Goal: Task Accomplishment & Management: Use online tool/utility

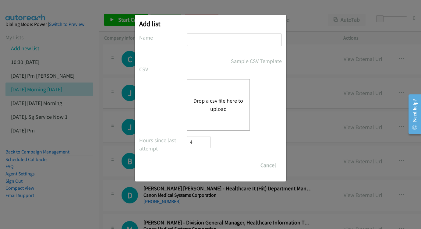
click at [224, 39] on input "text" at bounding box center [234, 40] width 95 height 12
type input "[DATE] - WED"
click at [219, 117] on div "Drop a csv file here to upload" at bounding box center [218, 105] width 63 height 52
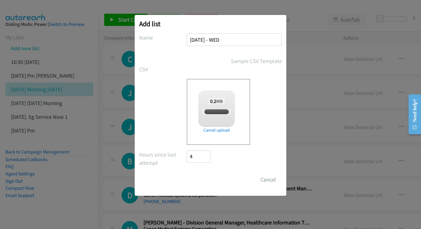
checkbox input "true"
click at [212, 181] on input "Save List" at bounding box center [203, 180] width 32 height 12
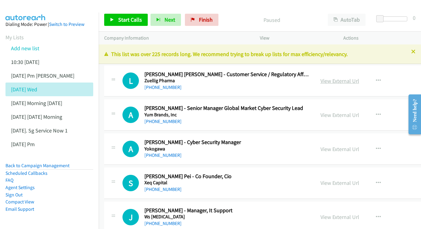
click at [337, 81] on link "View External Url" at bounding box center [340, 80] width 39 height 7
click at [368, 119] on div "View External Url View External Url Schedule/Manage Callback Start Calls Here R…" at bounding box center [375, 115] width 113 height 20
click at [363, 117] on link "View External Url" at bounding box center [343, 115] width 39 height 7
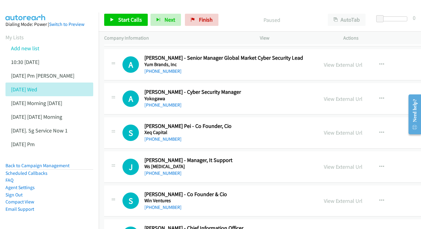
scroll to position [61, 0]
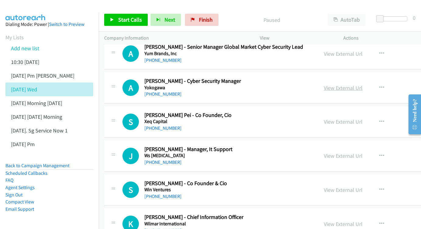
click at [363, 84] on link "View External Url" at bounding box center [343, 87] width 39 height 7
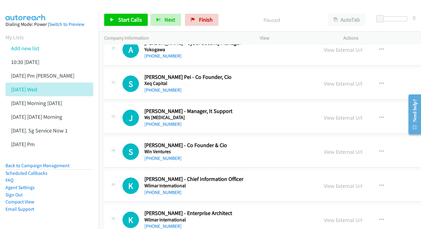
scroll to position [101, 0]
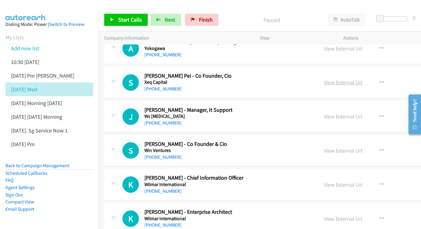
click at [359, 79] on link "View External Url" at bounding box center [343, 82] width 39 height 7
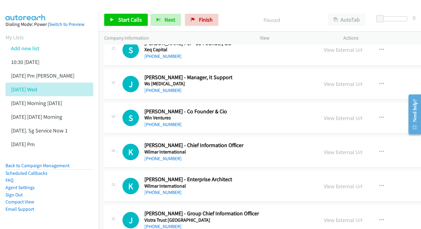
scroll to position [143, 0]
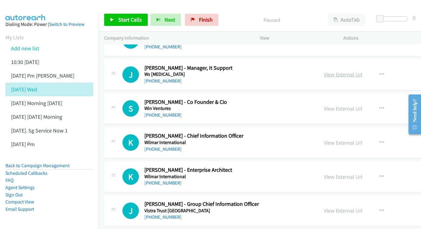
click at [363, 72] on link "View External Url" at bounding box center [343, 74] width 39 height 7
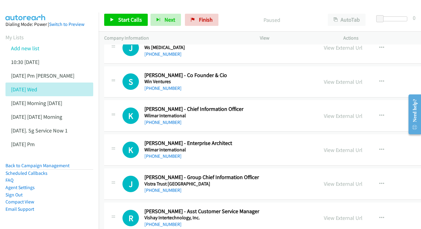
scroll to position [171, 0]
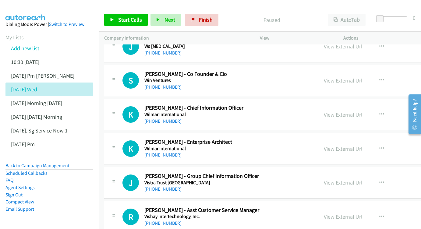
click at [363, 77] on link "View External Url" at bounding box center [343, 80] width 39 height 7
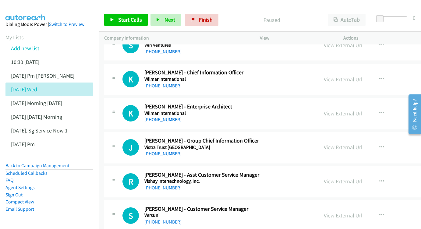
scroll to position [207, 0]
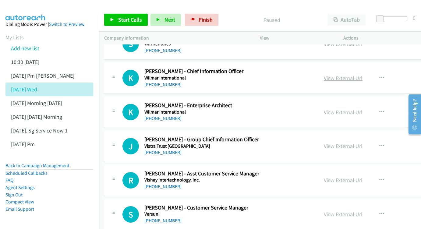
click at [356, 76] on link "View External Url" at bounding box center [343, 78] width 39 height 7
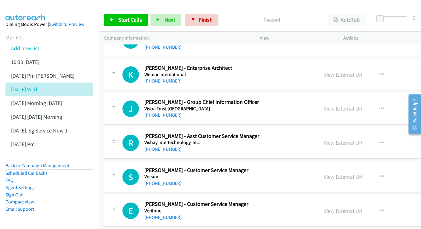
scroll to position [256, 0]
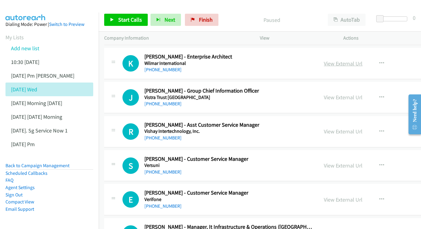
click at [363, 60] on link "View External Url" at bounding box center [343, 63] width 39 height 7
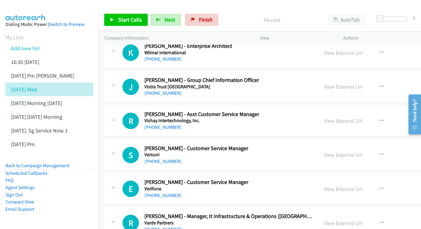
scroll to position [278, 0]
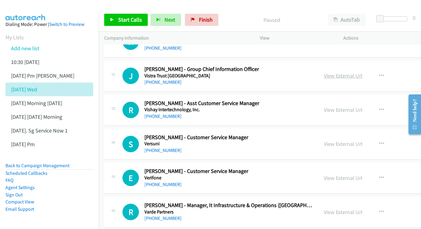
click at [361, 72] on link "View External Url" at bounding box center [343, 75] width 39 height 7
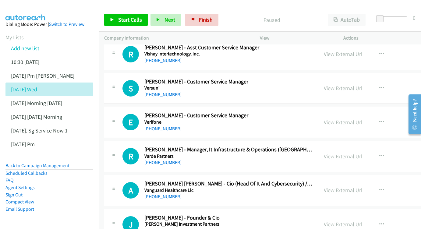
scroll to position [344, 0]
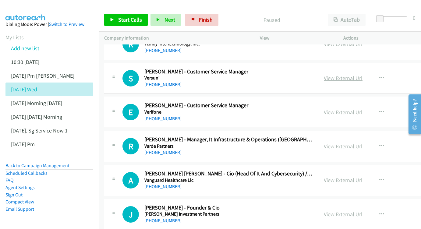
click at [359, 75] on link "View External Url" at bounding box center [343, 78] width 39 height 7
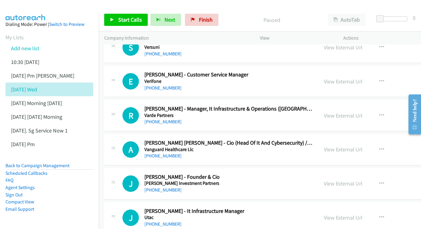
scroll to position [376, 0]
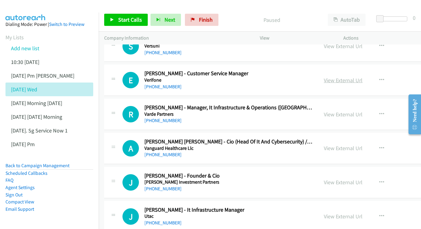
click at [363, 77] on link "View External Url" at bounding box center [343, 80] width 39 height 7
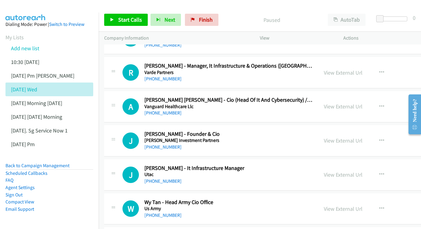
scroll to position [419, 0]
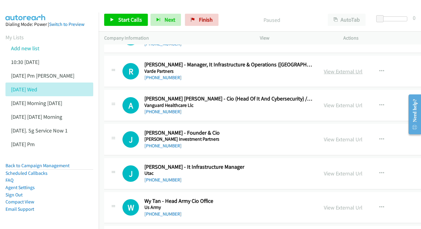
click at [363, 68] on link "View External Url" at bounding box center [343, 71] width 39 height 7
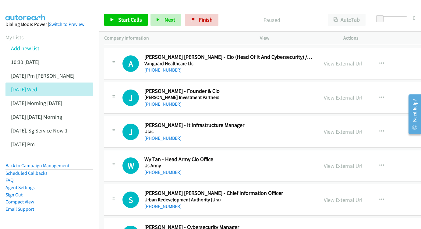
scroll to position [450, 0]
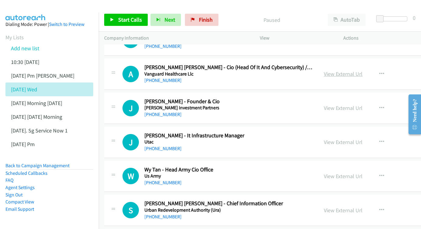
click at [361, 70] on link "View External Url" at bounding box center [343, 73] width 39 height 7
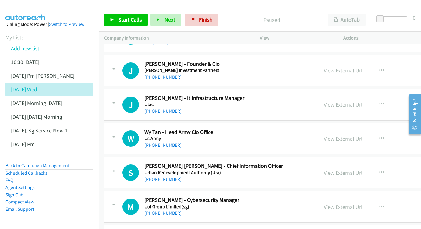
scroll to position [489, 0]
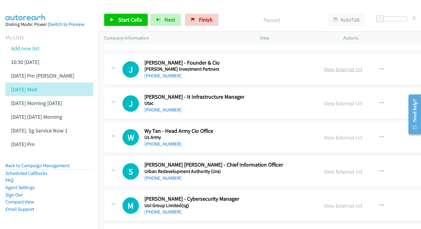
click at [352, 66] on link "View External Url" at bounding box center [343, 69] width 39 height 7
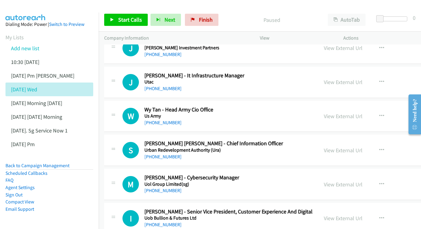
scroll to position [521, 0]
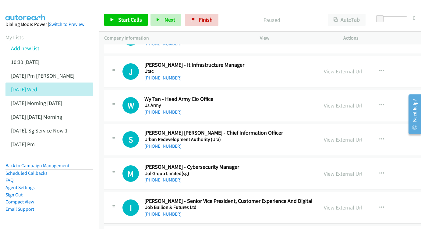
click at [359, 68] on link "View External Url" at bounding box center [343, 71] width 39 height 7
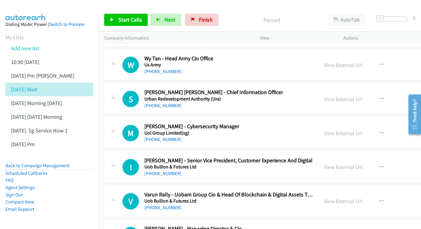
scroll to position [583, 0]
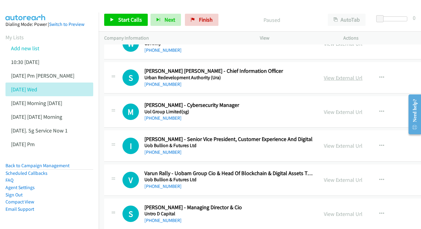
click at [359, 74] on link "View External Url" at bounding box center [343, 77] width 39 height 7
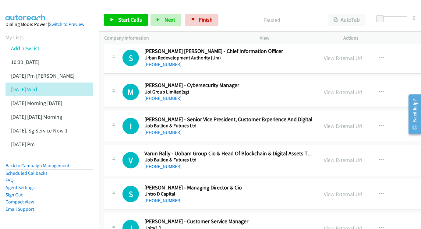
scroll to position [612, 0]
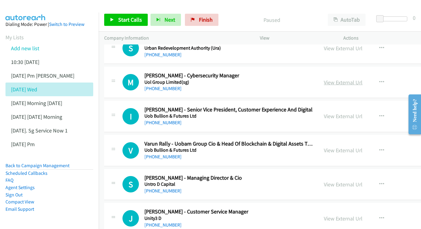
click at [363, 79] on link "View External Url" at bounding box center [343, 82] width 39 height 7
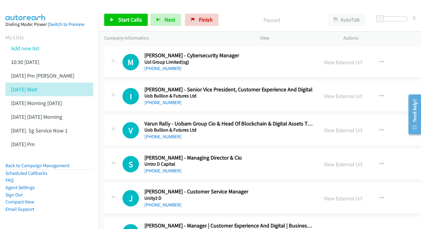
scroll to position [643, 0]
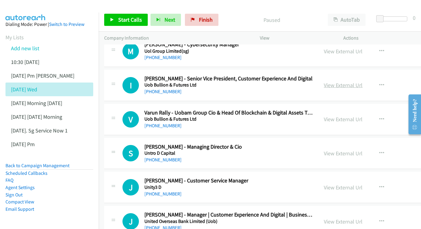
click at [357, 82] on link "View External Url" at bounding box center [343, 85] width 39 height 7
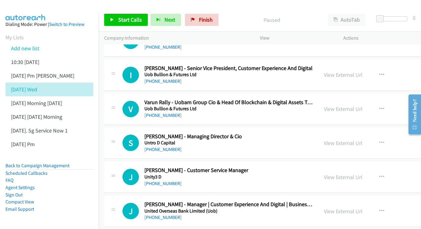
scroll to position [682, 0]
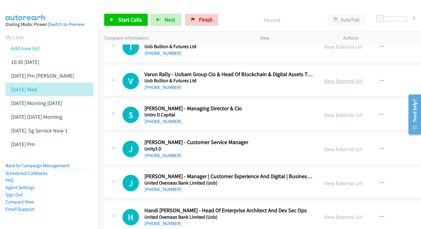
click at [357, 77] on link "View External Url" at bounding box center [343, 80] width 39 height 7
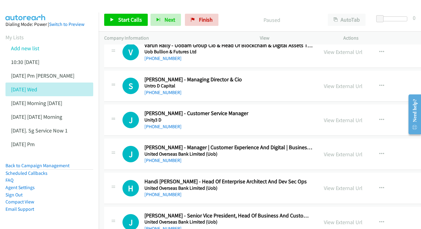
scroll to position [712, 0]
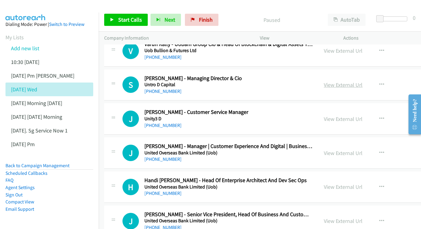
click at [362, 81] on link "View External Url" at bounding box center [343, 84] width 39 height 7
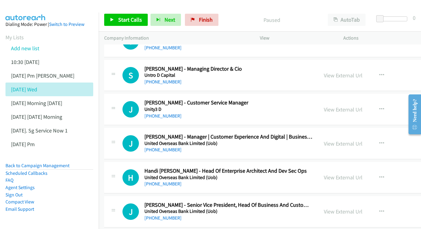
scroll to position [749, 0]
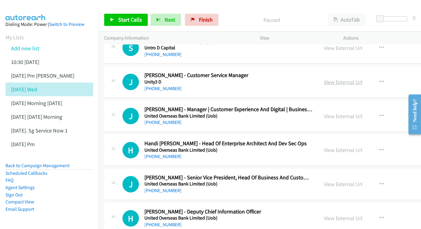
click at [363, 79] on link "View External Url" at bounding box center [343, 82] width 39 height 7
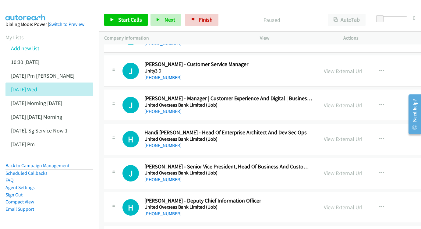
scroll to position [770, 0]
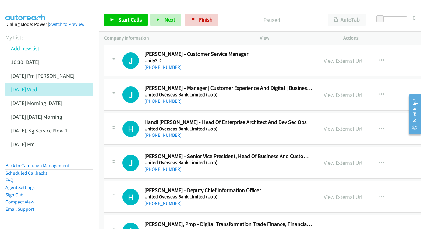
click at [356, 91] on link "View External Url" at bounding box center [343, 94] width 39 height 7
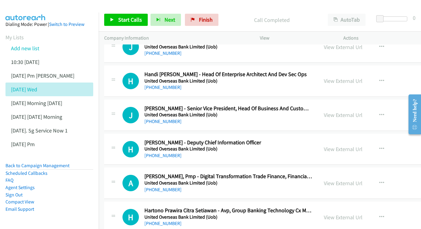
scroll to position [819, 0]
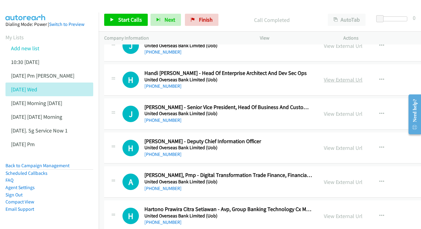
click at [363, 76] on link "View External Url" at bounding box center [343, 79] width 39 height 7
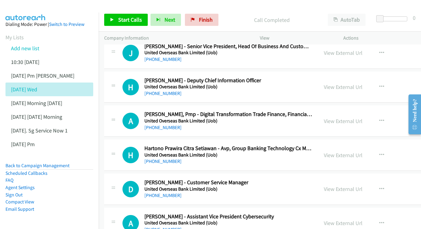
scroll to position [881, 0]
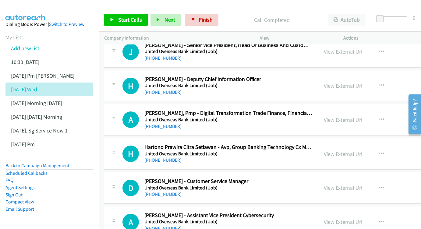
click at [362, 82] on link "View External Url" at bounding box center [343, 85] width 39 height 7
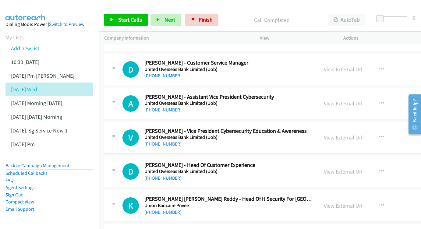
scroll to position [991, 0]
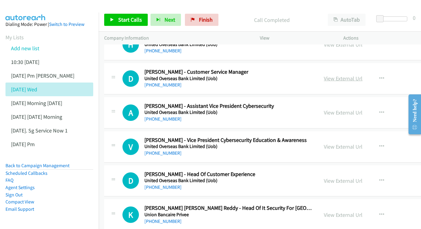
click at [354, 75] on link "View External Url" at bounding box center [343, 78] width 39 height 7
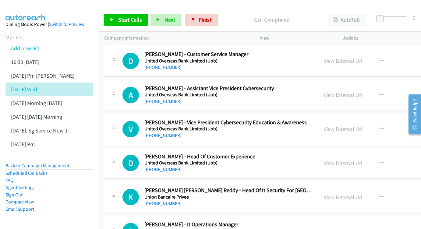
scroll to position [1010, 0]
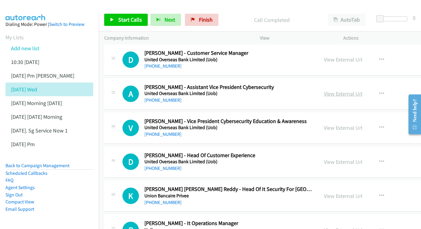
click at [363, 90] on link "View External Url" at bounding box center [343, 93] width 39 height 7
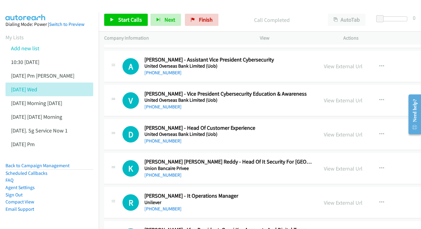
scroll to position [1045, 0]
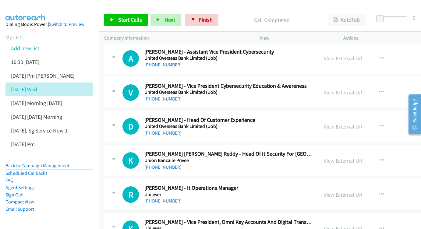
click at [360, 89] on link "View External Url" at bounding box center [343, 92] width 39 height 7
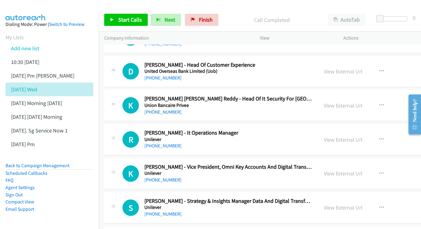
scroll to position [1099, 0]
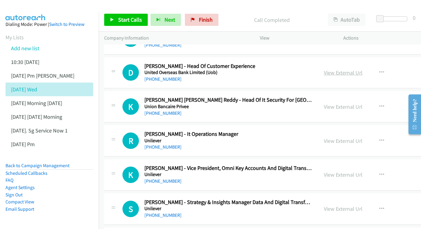
click at [363, 69] on link "View External Url" at bounding box center [343, 72] width 39 height 7
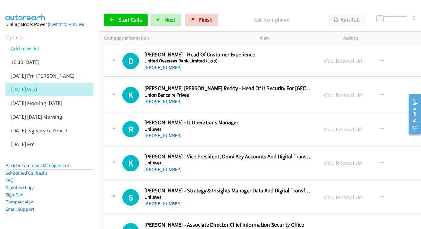
scroll to position [1114, 0]
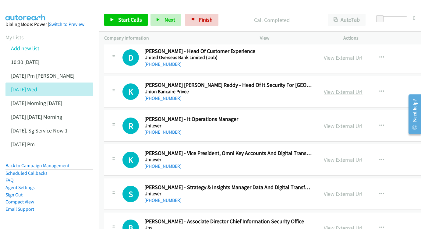
click at [363, 88] on link "View External Url" at bounding box center [343, 91] width 39 height 7
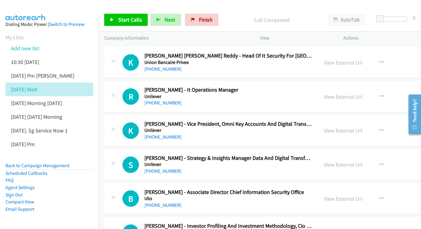
scroll to position [1148, 0]
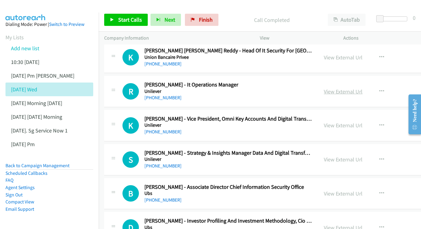
click at [361, 88] on link "View External Url" at bounding box center [343, 91] width 39 height 7
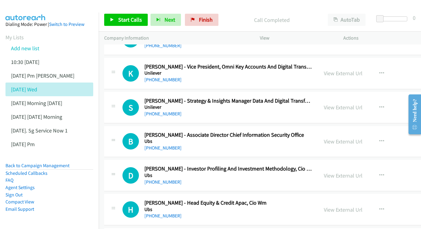
scroll to position [1190, 0]
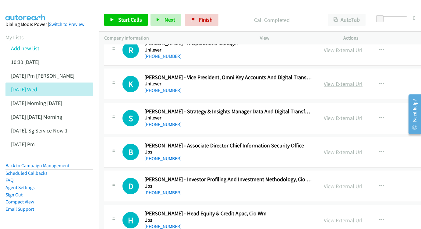
click at [363, 80] on link "View External Url" at bounding box center [343, 83] width 39 height 7
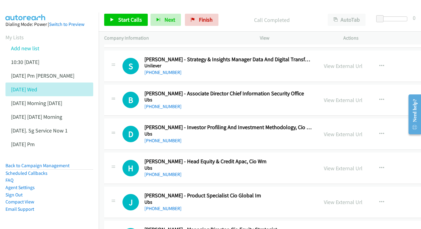
scroll to position [1253, 0]
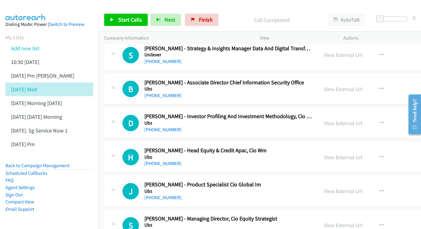
click at [369, 79] on div "View External Url View External Url Schedule/Manage Callback Start Calls Here R…" at bounding box center [375, 89] width 113 height 20
click at [363, 86] on link "View External Url" at bounding box center [343, 89] width 39 height 7
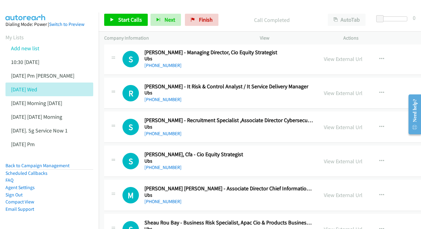
scroll to position [1421, 0]
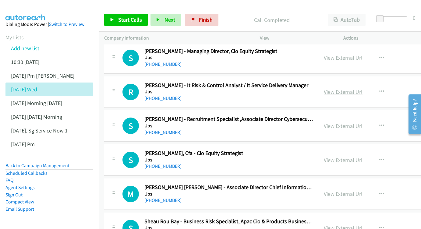
click at [363, 88] on link "View External Url" at bounding box center [343, 91] width 39 height 7
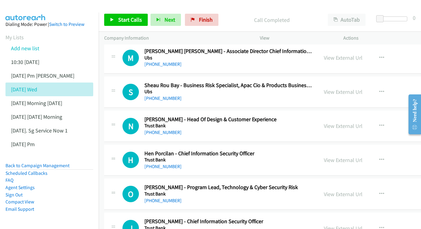
scroll to position [1581, 0]
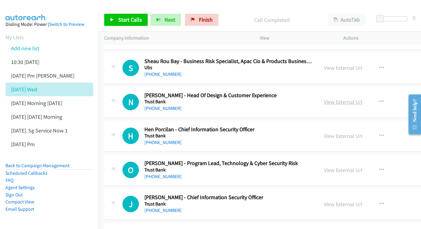
click at [363, 98] on link "View External Url" at bounding box center [343, 101] width 39 height 7
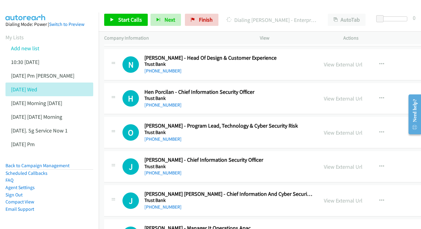
scroll to position [1624, 0]
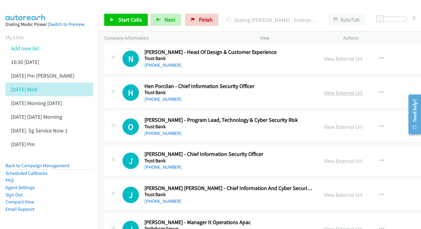
click at [355, 89] on link "View External Url" at bounding box center [343, 92] width 39 height 7
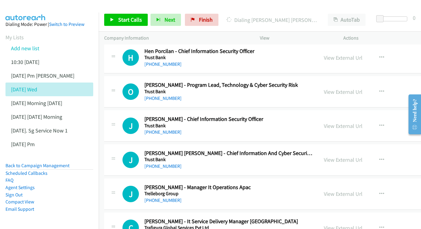
scroll to position [1660, 0]
click at [352, 88] on link "View External Url" at bounding box center [343, 91] width 39 height 7
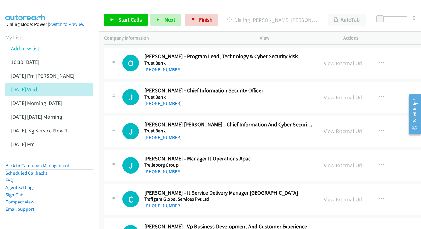
click at [359, 94] on link "View External Url" at bounding box center [343, 97] width 39 height 7
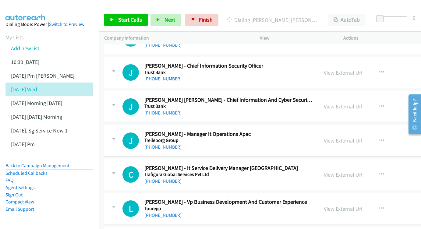
scroll to position [1722, 0]
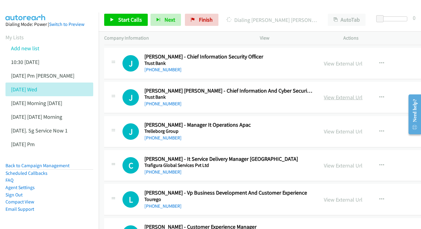
click at [363, 94] on link "View External Url" at bounding box center [343, 97] width 39 height 7
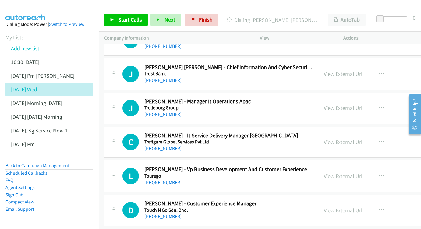
scroll to position [1749, 0]
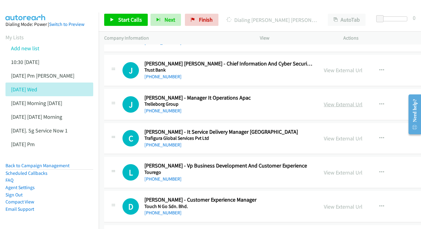
click at [362, 101] on link "View External Url" at bounding box center [343, 104] width 39 height 7
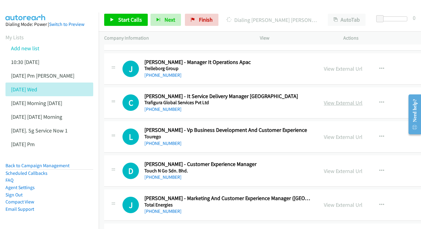
click at [361, 99] on link "View External Url" at bounding box center [343, 102] width 39 height 7
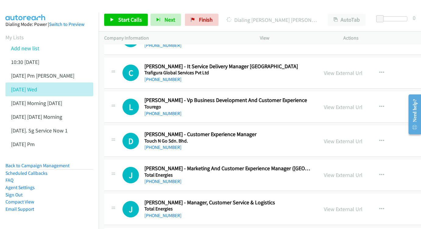
scroll to position [1815, 0]
click at [358, 103] on link "View External Url" at bounding box center [343, 106] width 39 height 7
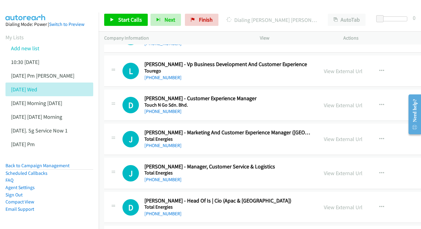
scroll to position [1851, 0]
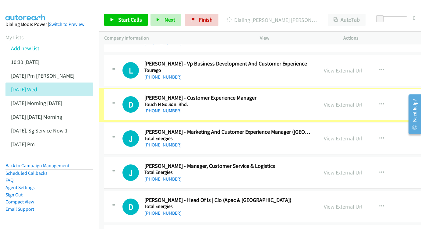
click at [356, 101] on link "View External Url" at bounding box center [343, 104] width 39 height 7
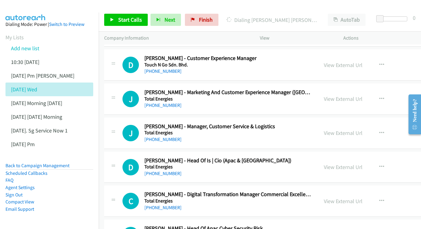
scroll to position [1891, 0]
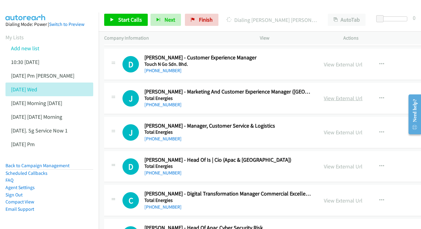
click at [361, 95] on link "View External Url" at bounding box center [343, 98] width 39 height 7
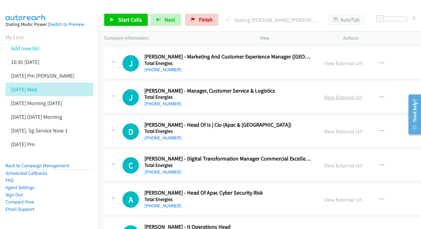
click at [363, 94] on link "View External Url" at bounding box center [343, 97] width 39 height 7
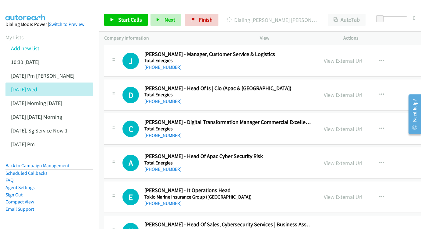
scroll to position [1993, 0]
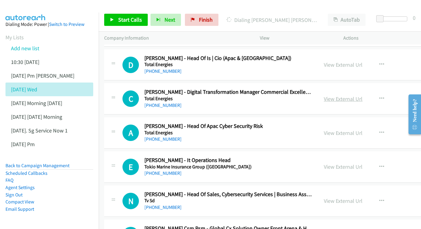
click at [363, 95] on link "View External Url" at bounding box center [343, 98] width 39 height 7
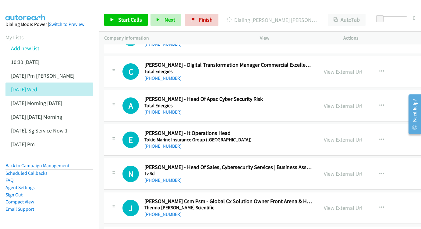
scroll to position [2022, 0]
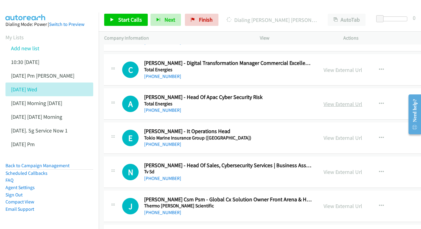
click at [362, 101] on link "View External Url" at bounding box center [343, 104] width 39 height 7
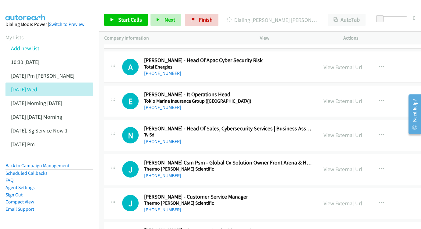
scroll to position [2062, 0]
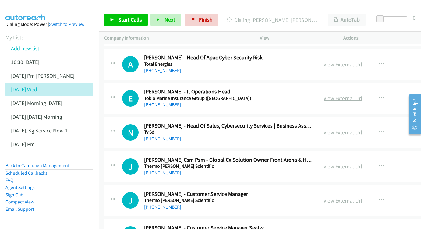
click at [362, 95] on link "View External Url" at bounding box center [343, 98] width 39 height 7
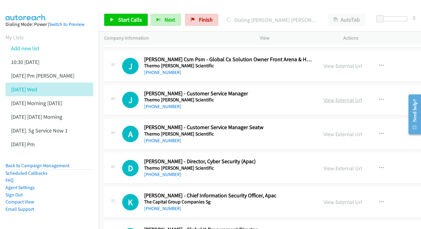
scroll to position [2162, 0]
click at [356, 97] on link "View External Url" at bounding box center [343, 100] width 39 height 7
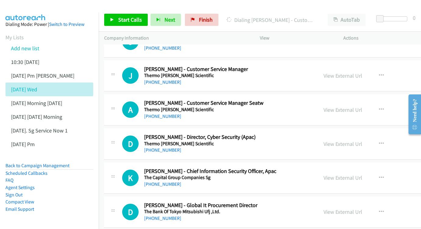
scroll to position [2188, 0]
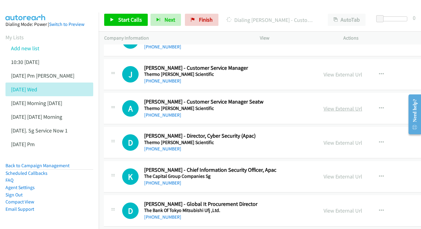
click at [353, 105] on link "View External Url" at bounding box center [343, 108] width 39 height 7
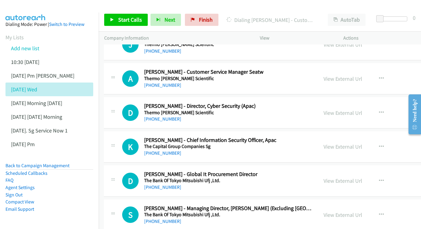
scroll to position [2219, 0]
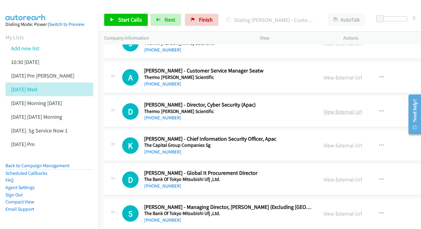
click at [362, 108] on link "View External Url" at bounding box center [343, 111] width 39 height 7
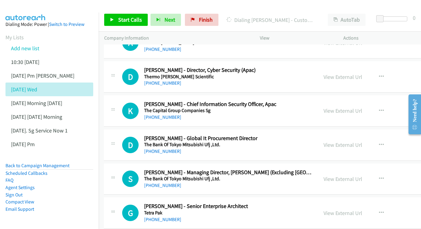
scroll to position [2260, 0]
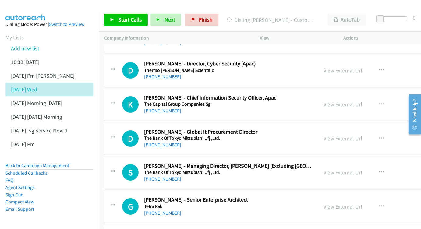
click at [360, 101] on link "View External Url" at bounding box center [343, 104] width 39 height 7
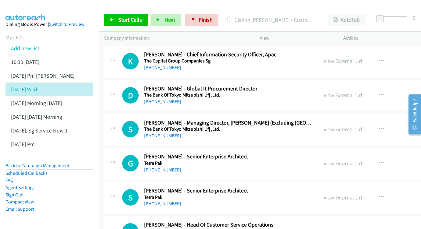
scroll to position [2278, 0]
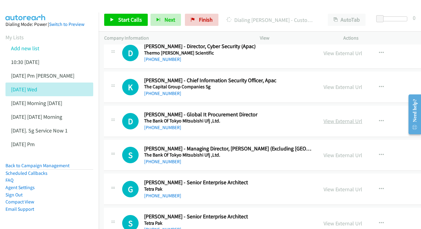
click at [362, 118] on link "View External Url" at bounding box center [343, 121] width 39 height 7
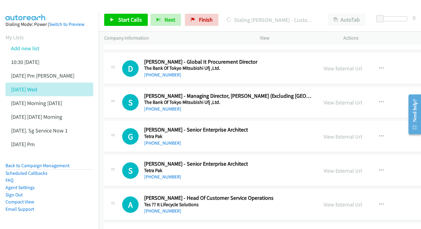
scroll to position [2332, 0]
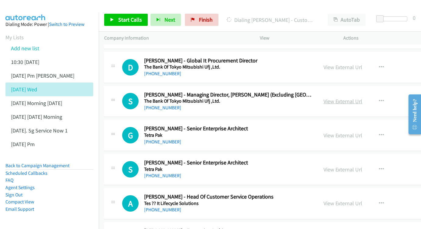
click at [361, 98] on link "View External Url" at bounding box center [343, 101] width 39 height 7
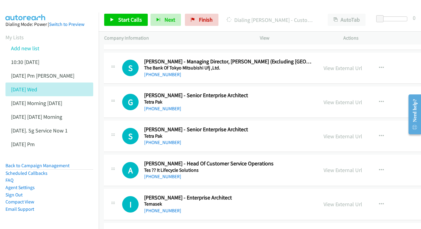
scroll to position [2374, 0]
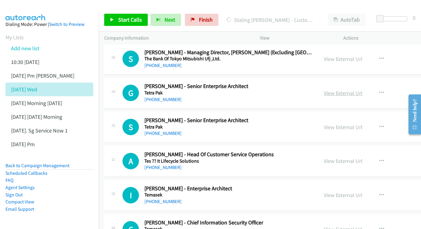
click at [363, 90] on link "View External Url" at bounding box center [343, 93] width 39 height 7
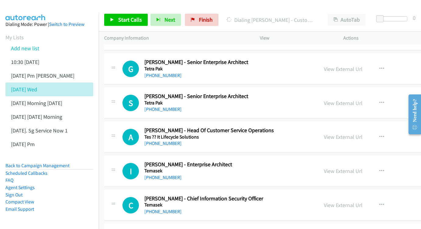
scroll to position [2400, 0]
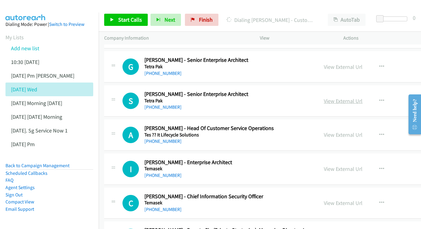
click at [355, 98] on link "View External Url" at bounding box center [343, 101] width 39 height 7
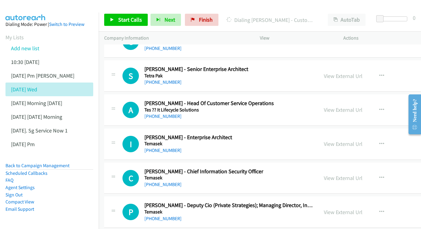
scroll to position [2426, 0]
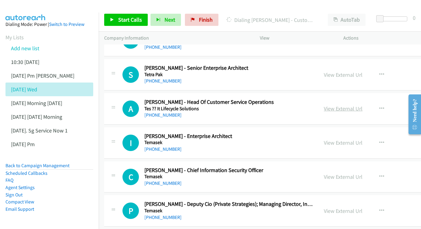
click at [363, 105] on link "View External Url" at bounding box center [343, 108] width 39 height 7
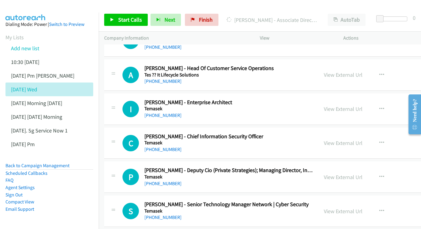
scroll to position [2465, 0]
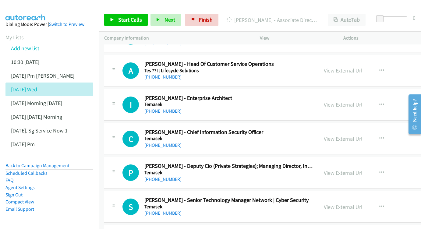
click at [363, 101] on link "View External Url" at bounding box center [343, 104] width 39 height 7
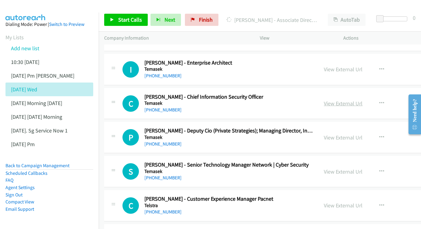
click at [363, 100] on link "View External Url" at bounding box center [343, 103] width 39 height 7
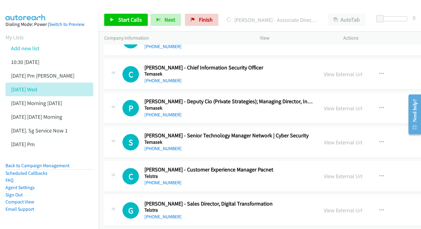
scroll to position [2529, 0]
click at [363, 105] on link "View External Url" at bounding box center [343, 108] width 39 height 7
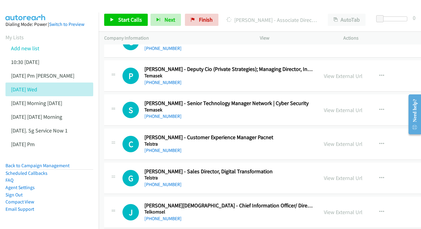
scroll to position [2591, 0]
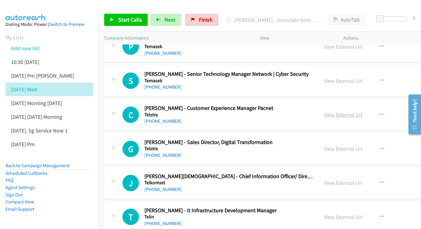
click at [363, 111] on link "View External Url" at bounding box center [343, 114] width 39 height 7
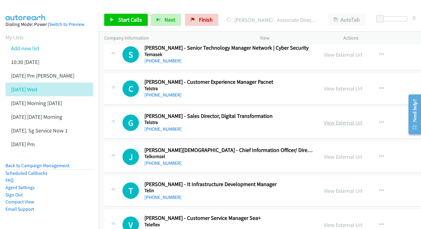
scroll to position [2655, 0]
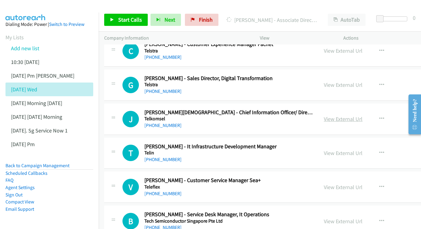
click at [363, 116] on link "View External Url" at bounding box center [343, 119] width 39 height 7
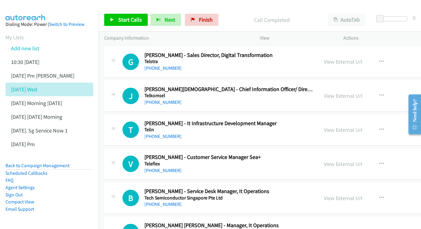
scroll to position [2684, 0]
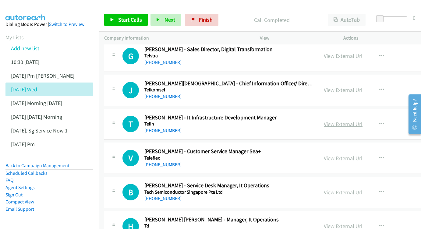
click at [353, 121] on link "View External Url" at bounding box center [343, 124] width 39 height 7
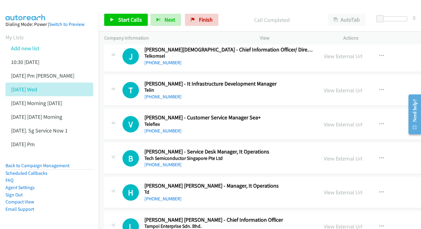
scroll to position [2718, 0]
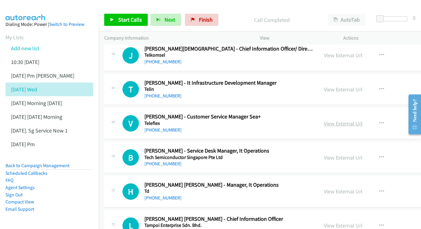
click at [355, 120] on link "View External Url" at bounding box center [343, 123] width 39 height 7
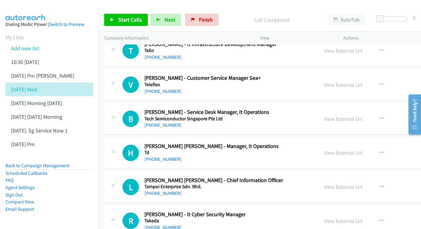
scroll to position [2765, 0]
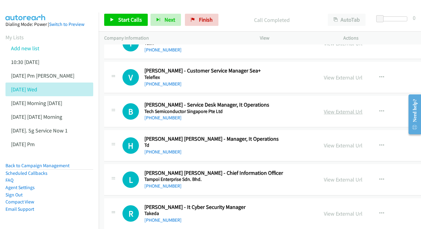
click at [362, 108] on link "View External Url" at bounding box center [343, 111] width 39 height 7
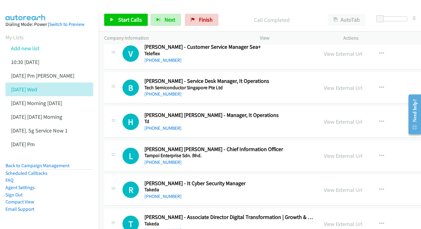
click at [376, 112] on div "View External Url View External Url Schedule/Manage Callback Start Calls Here R…" at bounding box center [375, 122] width 113 height 20
click at [363, 118] on link "View External Url" at bounding box center [343, 121] width 39 height 7
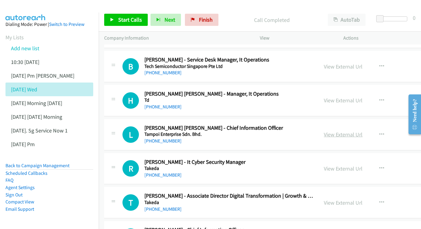
scroll to position [2815, 0]
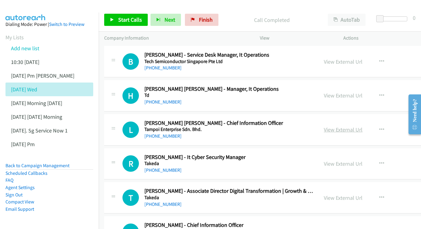
click at [359, 126] on link "View External Url" at bounding box center [343, 129] width 39 height 7
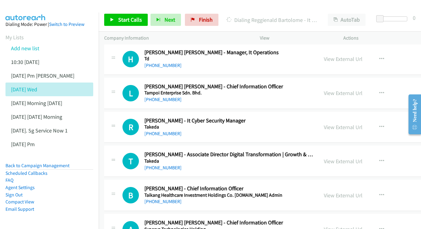
scroll to position [2857, 0]
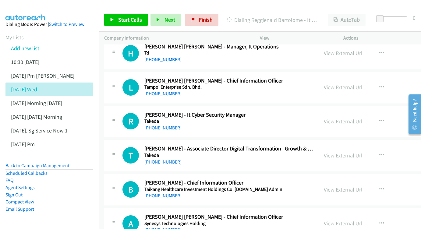
click at [360, 118] on link "View External Url" at bounding box center [343, 121] width 39 height 7
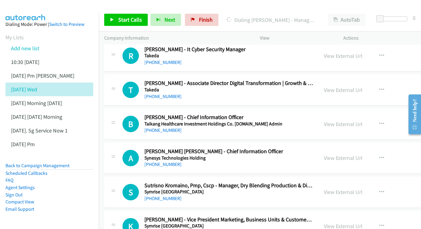
scroll to position [2931, 0]
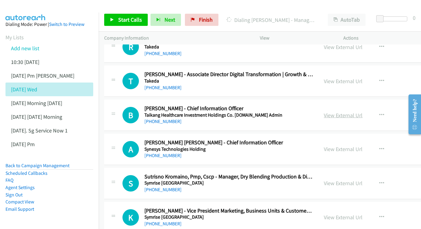
click at [363, 112] on link "View External Url" at bounding box center [343, 115] width 39 height 7
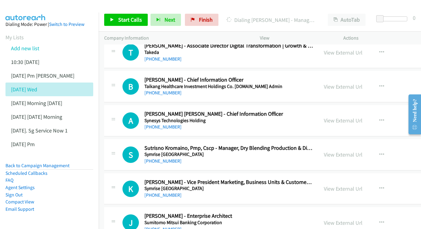
scroll to position [2961, 0]
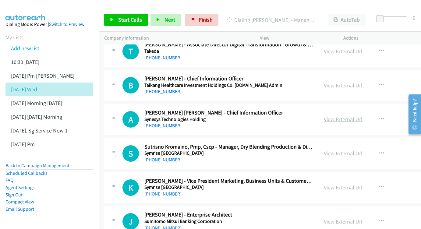
click at [362, 116] on link "View External Url" at bounding box center [343, 119] width 39 height 7
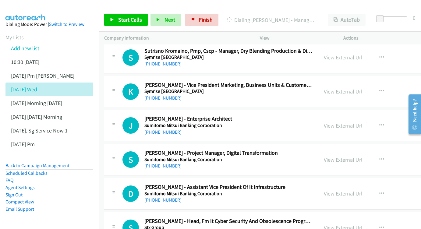
scroll to position [3066, 0]
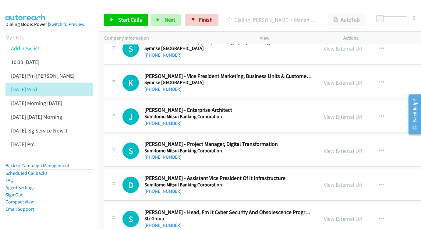
click at [363, 113] on link "View External Url" at bounding box center [343, 116] width 39 height 7
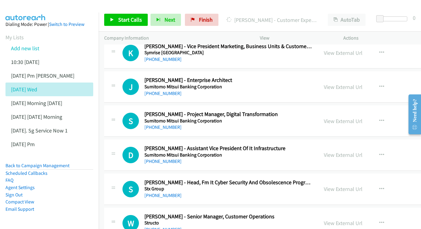
scroll to position [3097, 0]
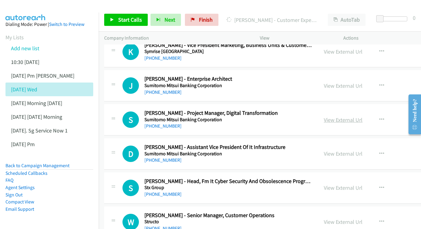
click at [363, 116] on link "View External Url" at bounding box center [343, 119] width 39 height 7
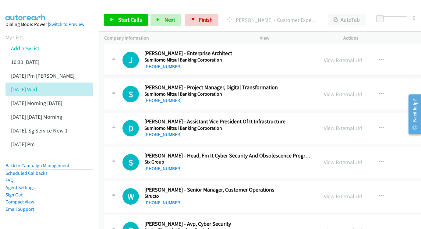
scroll to position [3124, 0]
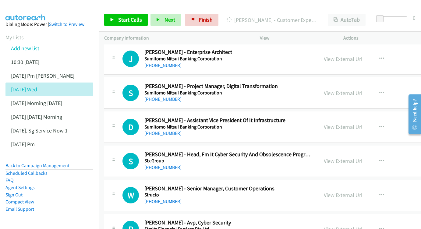
click at [354, 117] on div "View External Url View External Url Schedule/Manage Callback Start Calls Here R…" at bounding box center [375, 127] width 113 height 20
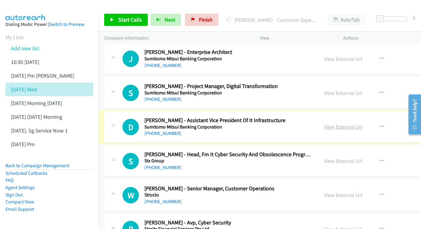
click at [363, 123] on link "View External Url" at bounding box center [343, 126] width 39 height 7
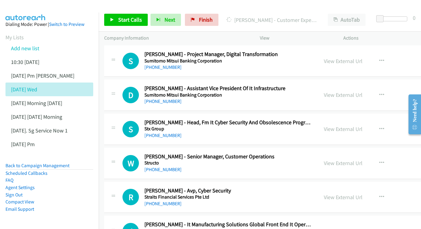
scroll to position [3164, 0]
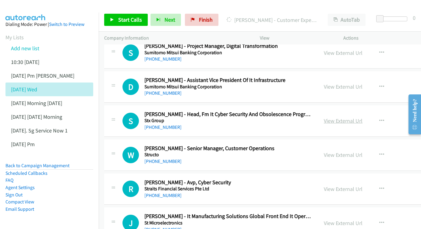
click at [362, 117] on link "View External Url" at bounding box center [343, 120] width 39 height 7
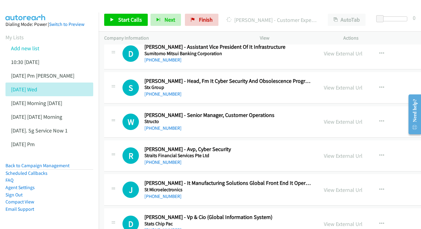
scroll to position [3199, 0]
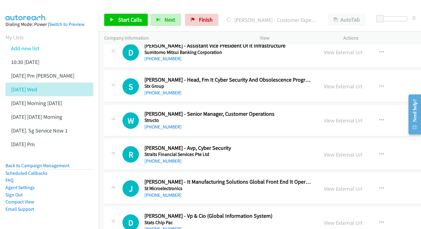
click at [366, 111] on div "View External Url View External Url Schedule/Manage Callback Start Calls Here R…" at bounding box center [375, 121] width 113 height 20
click at [363, 116] on div "View External Url" at bounding box center [343, 120] width 39 height 8
click at [363, 117] on link "View External Url" at bounding box center [343, 120] width 39 height 7
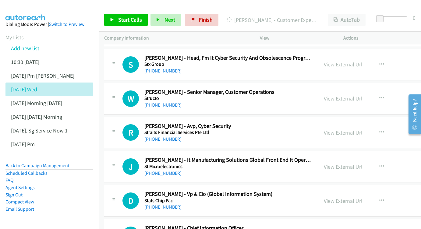
scroll to position [3232, 0]
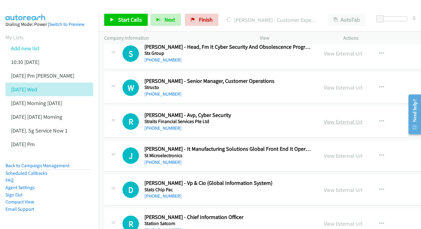
click at [349, 118] on link "View External Url" at bounding box center [343, 121] width 39 height 7
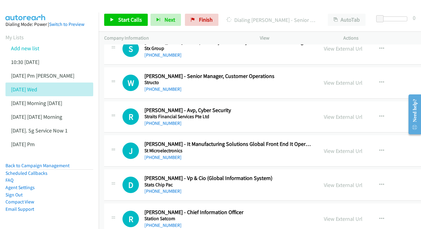
scroll to position [3269, 0]
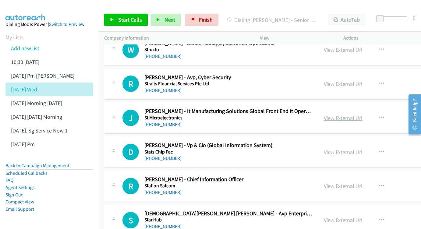
click at [363, 115] on link "View External Url" at bounding box center [343, 118] width 39 height 7
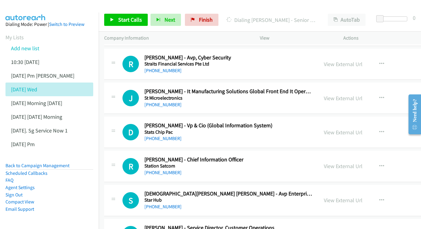
scroll to position [3298, 0]
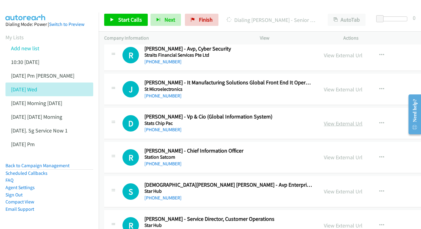
click at [361, 120] on link "View External Url" at bounding box center [343, 123] width 39 height 7
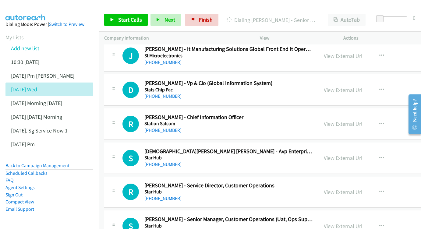
scroll to position [3332, 0]
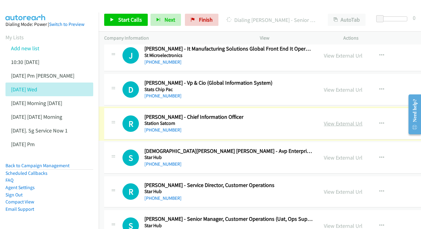
click at [353, 120] on link "View External Url" at bounding box center [343, 123] width 39 height 7
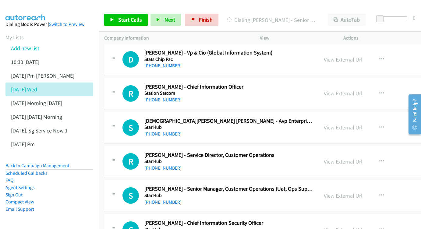
scroll to position [3365, 0]
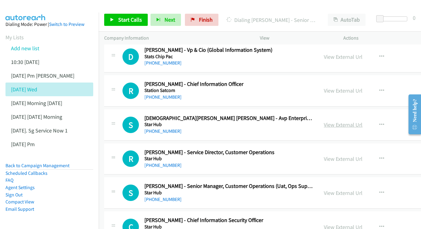
click at [363, 121] on link "View External Url" at bounding box center [343, 124] width 39 height 7
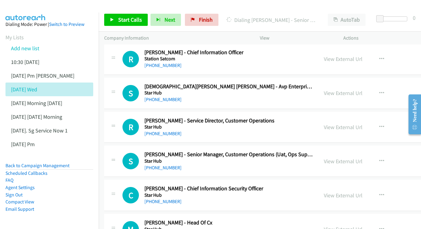
scroll to position [3399, 0]
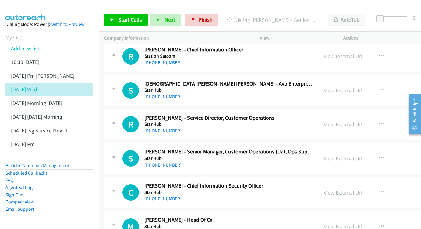
click at [363, 121] on link "View External Url" at bounding box center [343, 124] width 39 height 7
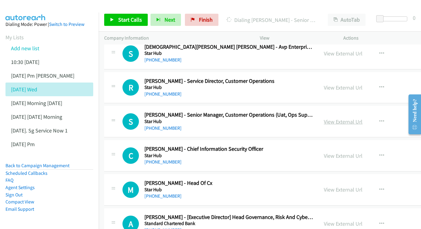
scroll to position [3438, 0]
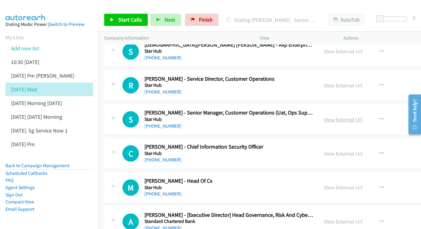
click at [362, 116] on link "View External Url" at bounding box center [343, 119] width 39 height 7
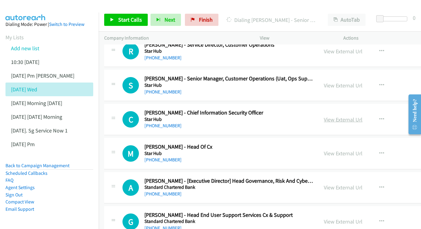
scroll to position [3473, 0]
click at [363, 116] on link "View External Url" at bounding box center [343, 119] width 39 height 7
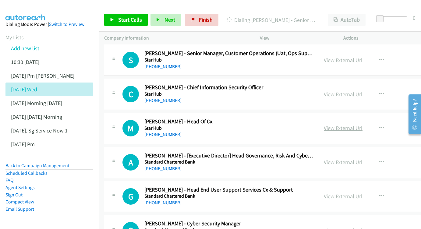
click at [354, 125] on link "View External Url" at bounding box center [343, 128] width 39 height 7
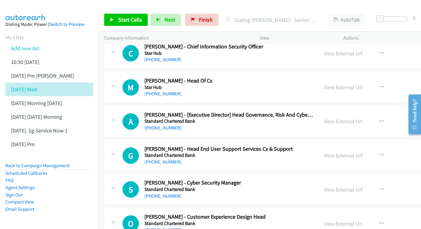
scroll to position [3539, 0]
click at [358, 118] on link "View External Url" at bounding box center [343, 121] width 39 height 7
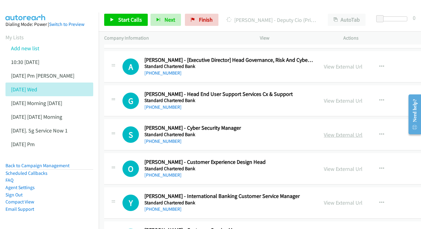
scroll to position [3595, 0]
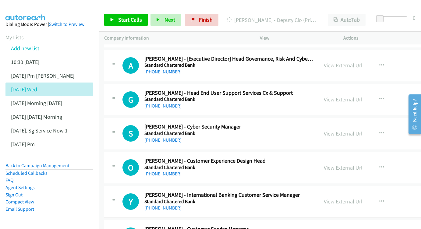
click at [354, 123] on div "View External Url View External Url Schedule/Manage Callback Start Calls Here R…" at bounding box center [375, 133] width 113 height 20
click at [356, 130] on link "View External Url" at bounding box center [343, 133] width 39 height 7
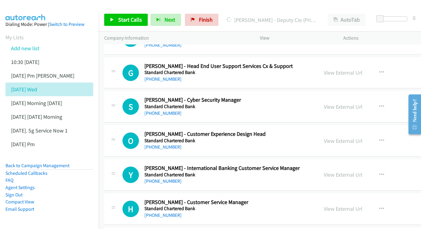
scroll to position [3630, 0]
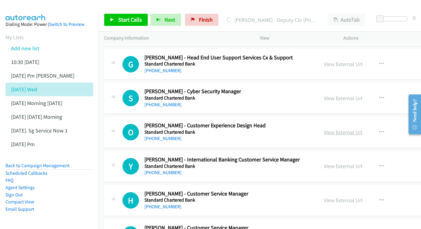
click at [363, 129] on link "View External Url" at bounding box center [343, 132] width 39 height 7
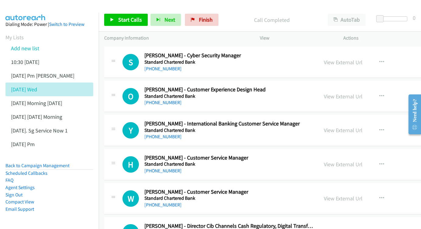
scroll to position [3667, 0]
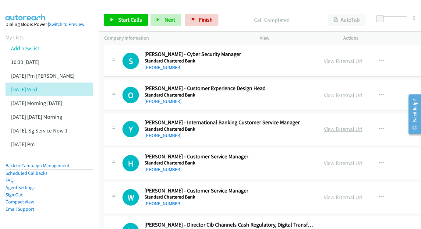
click at [358, 126] on link "View External Url" at bounding box center [343, 129] width 39 height 7
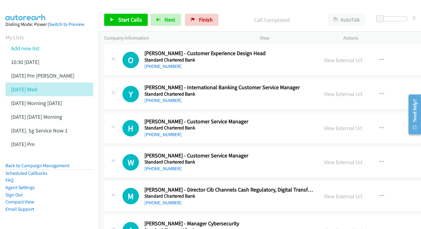
scroll to position [3703, 0]
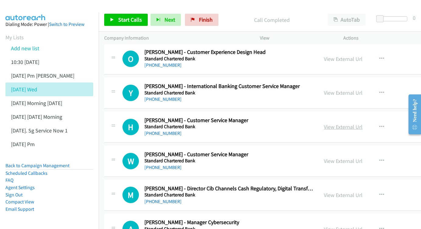
click at [362, 123] on link "View External Url" at bounding box center [343, 126] width 39 height 7
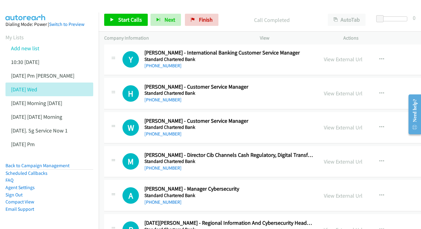
scroll to position [3737, 0]
click at [359, 124] on link "View External Url" at bounding box center [343, 127] width 39 height 7
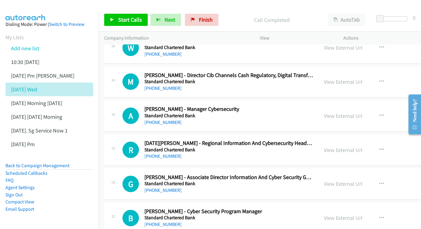
scroll to position [3809, 0]
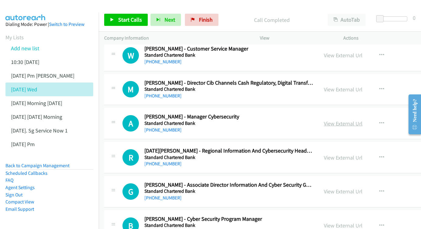
click at [351, 120] on link "View External Url" at bounding box center [343, 123] width 39 height 7
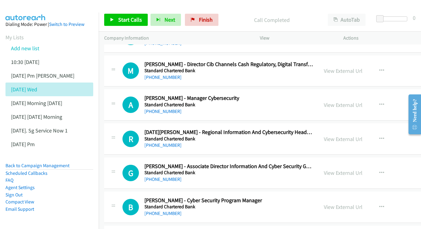
scroll to position [3829, 0]
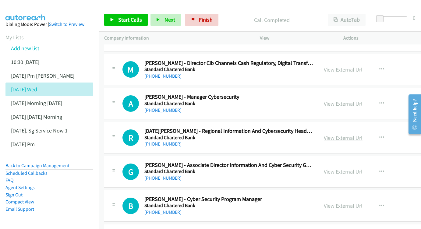
click at [363, 134] on link "View External Url" at bounding box center [343, 137] width 39 height 7
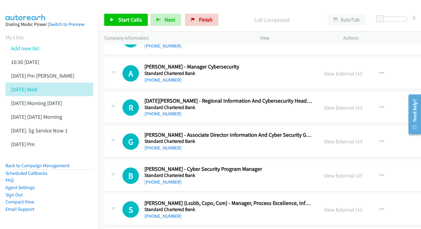
scroll to position [3871, 0]
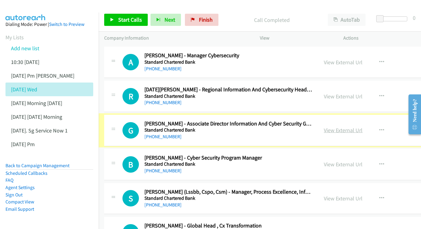
click at [363, 127] on link "View External Url" at bounding box center [343, 130] width 39 height 7
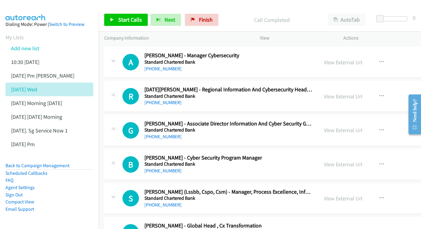
scroll to position [3906, 0]
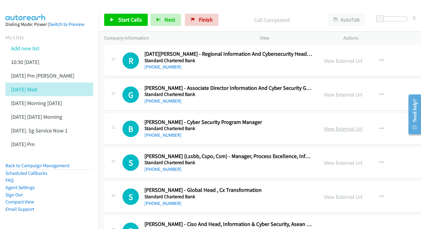
click at [355, 125] on link "View External Url" at bounding box center [343, 128] width 39 height 7
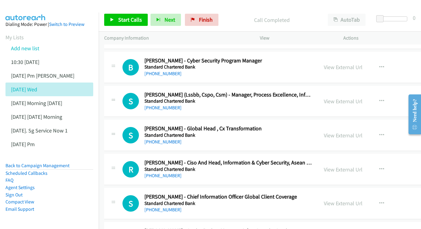
scroll to position [3973, 0]
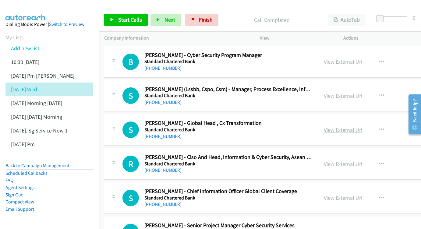
click at [359, 127] on link "View External Url" at bounding box center [343, 130] width 39 height 7
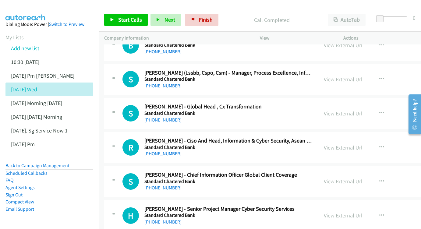
scroll to position [4000, 0]
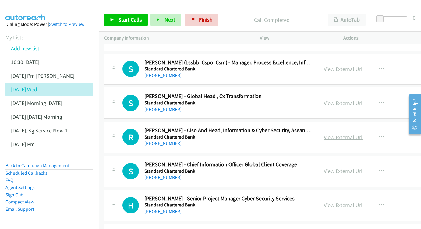
click at [353, 134] on link "View External Url" at bounding box center [343, 137] width 39 height 7
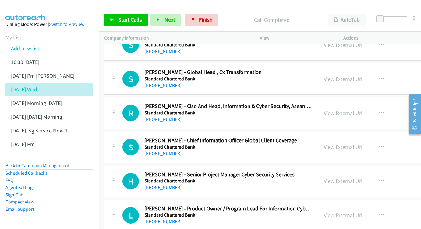
scroll to position [4027, 0]
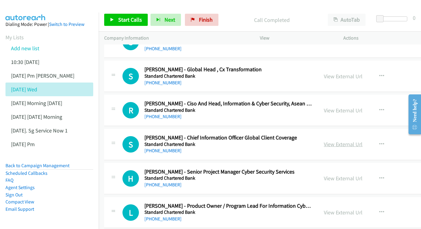
click at [363, 141] on link "View External Url" at bounding box center [343, 144] width 39 height 7
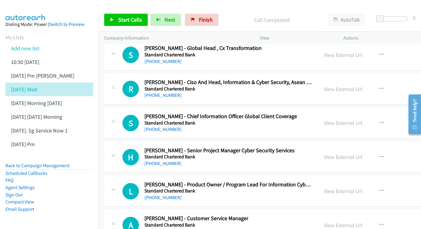
scroll to position [4057, 0]
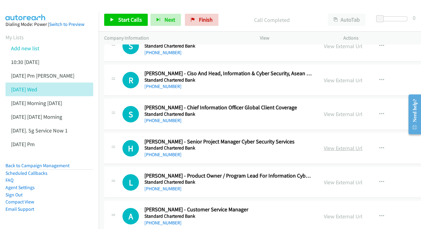
click at [363, 145] on link "View External Url" at bounding box center [343, 148] width 39 height 7
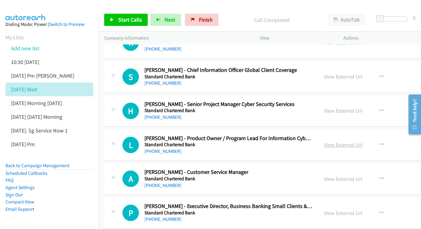
scroll to position [4095, 0]
click at [349, 141] on link "View External Url" at bounding box center [343, 144] width 39 height 7
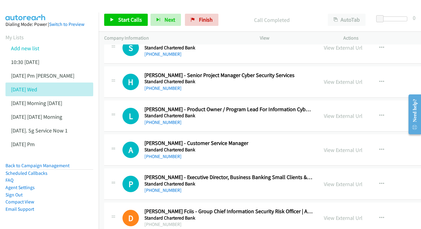
scroll to position [4125, 0]
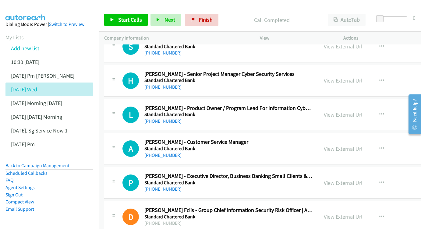
click at [354, 145] on link "View External Url" at bounding box center [343, 148] width 39 height 7
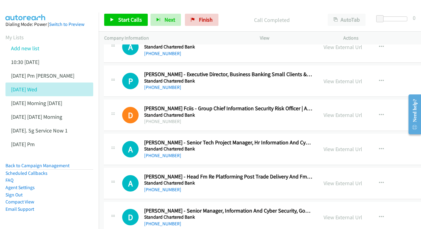
scroll to position [4232, 0]
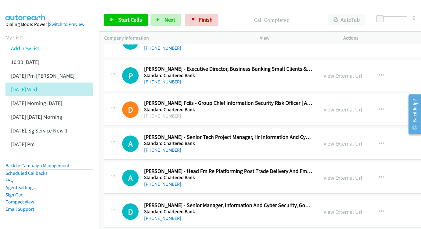
click at [362, 140] on link "View External Url" at bounding box center [343, 143] width 39 height 7
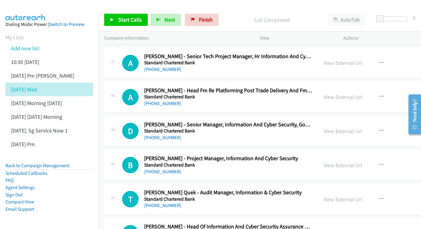
scroll to position [4313, 1]
click at [361, 128] on link "View External Url" at bounding box center [342, 131] width 39 height 7
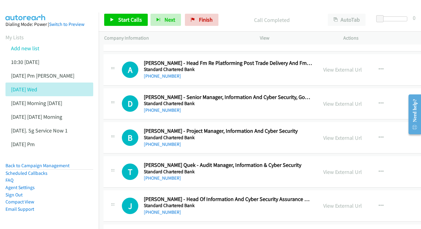
scroll to position [4344, 1]
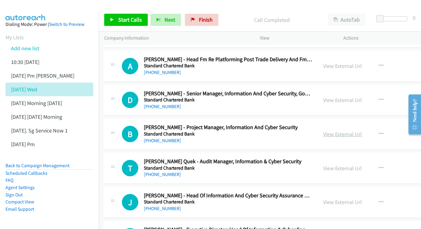
click at [357, 131] on link "View External Url" at bounding box center [342, 134] width 39 height 7
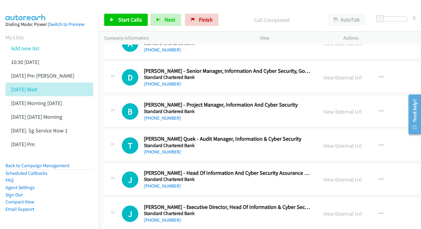
scroll to position [4371, 1]
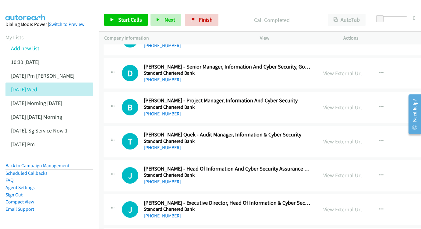
click at [362, 138] on link "View External Url" at bounding box center [342, 141] width 39 height 7
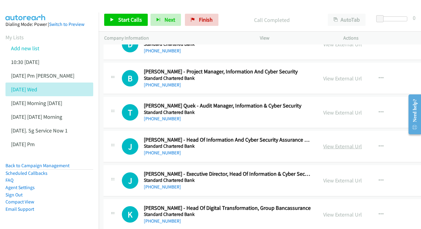
click at [357, 143] on link "View External Url" at bounding box center [342, 146] width 39 height 7
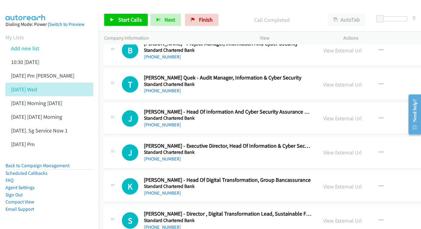
scroll to position [4430, 1]
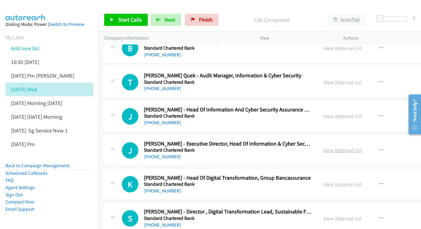
click at [354, 147] on link "View External Url" at bounding box center [342, 150] width 39 height 7
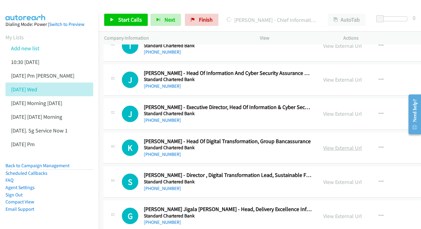
scroll to position [4467, 1]
click at [362, 144] on link "View External Url" at bounding box center [342, 147] width 39 height 7
